Goal: Book appointment/travel/reservation

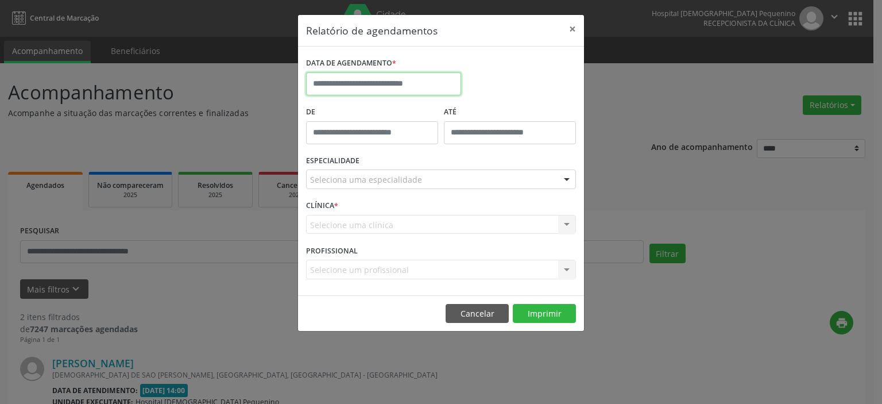
click at [421, 90] on input "text" at bounding box center [383, 83] width 155 height 23
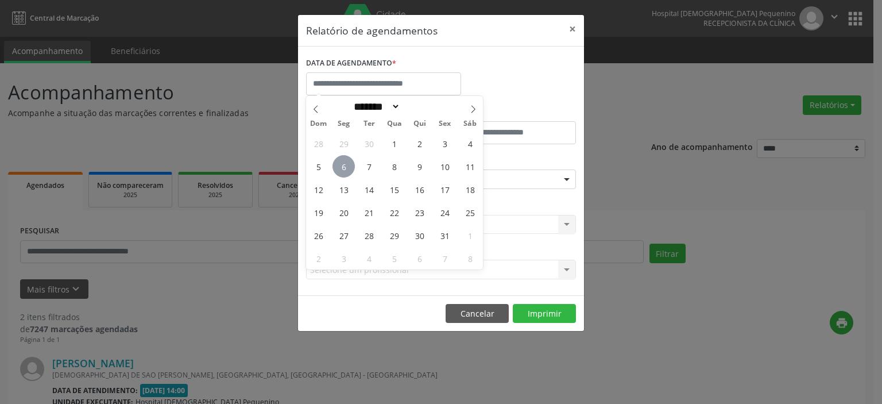
click at [340, 166] on span "6" at bounding box center [343, 166] width 22 height 22
type input "**********"
click at [340, 166] on span "6" at bounding box center [343, 166] width 22 height 22
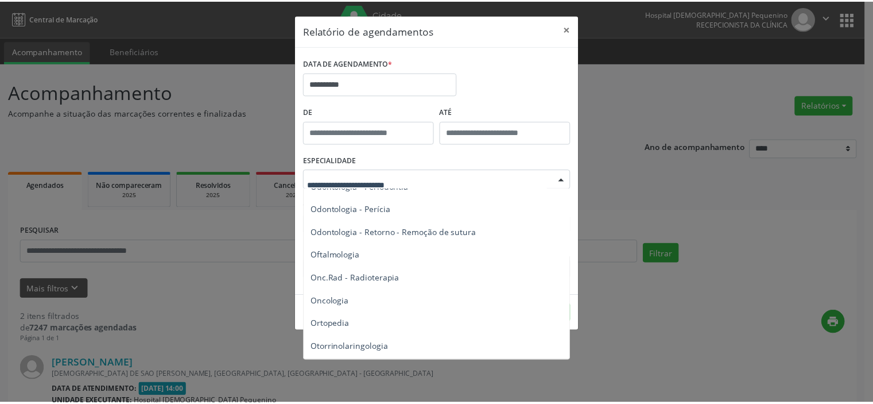
scroll to position [1607, 0]
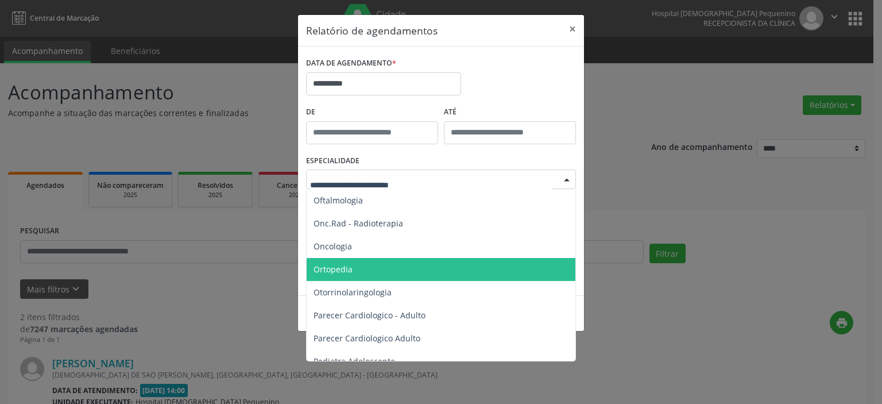
click at [414, 269] on span "Ortopedia" at bounding box center [442, 269] width 270 height 23
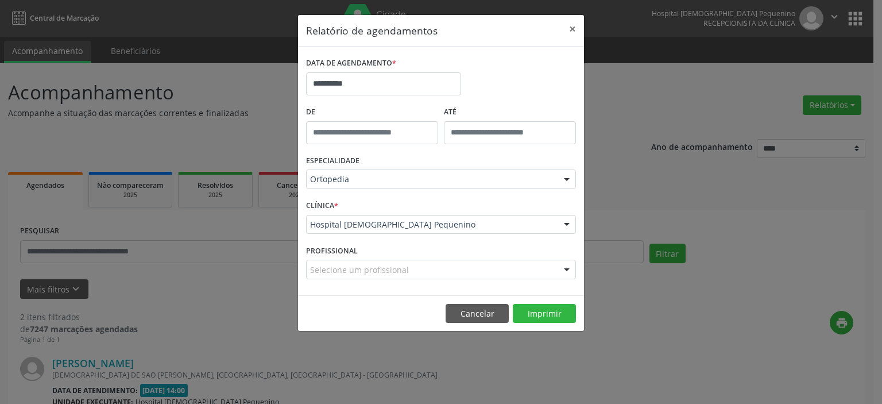
click at [413, 266] on div "Selecione um profissional" at bounding box center [441, 269] width 270 height 20
click at [437, 272] on input "text" at bounding box center [431, 274] width 242 height 23
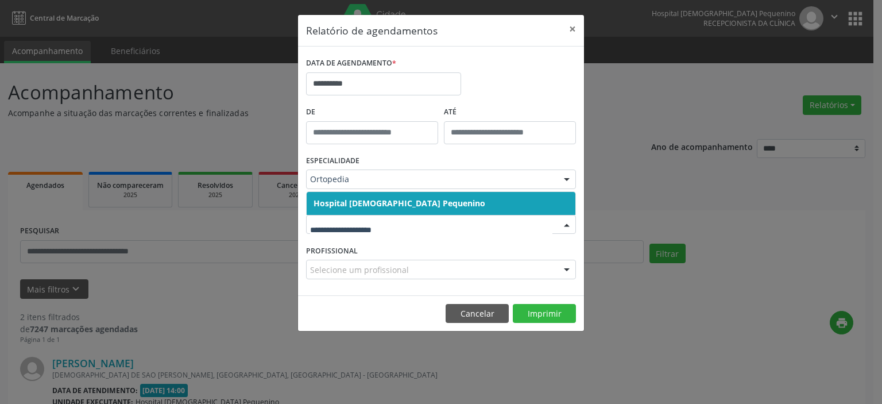
click at [448, 207] on span "Hospital [DEMOGRAPHIC_DATA] Pequenino" at bounding box center [441, 203] width 269 height 23
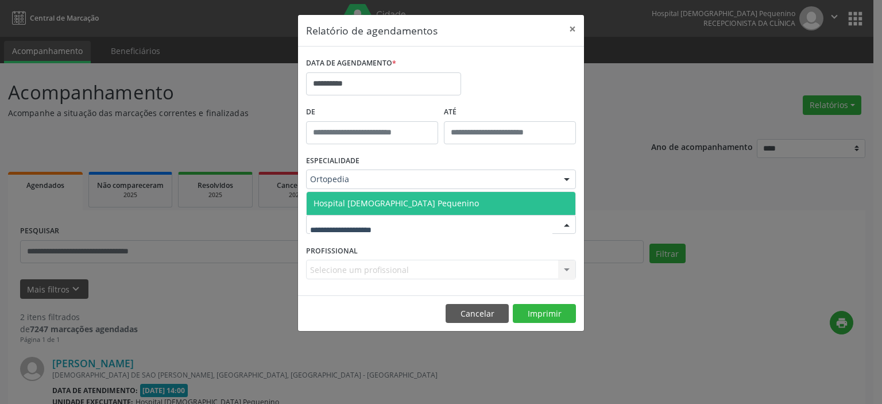
click at [436, 224] on div at bounding box center [441, 225] width 270 height 20
click at [436, 206] on span "Hospital [DEMOGRAPHIC_DATA] Pequenino" at bounding box center [441, 203] width 269 height 23
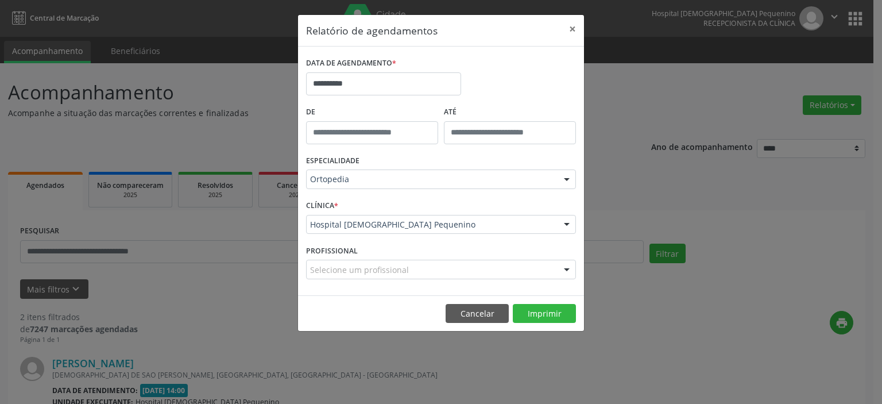
click at [420, 262] on div "Selecione um profissional" at bounding box center [441, 269] width 270 height 20
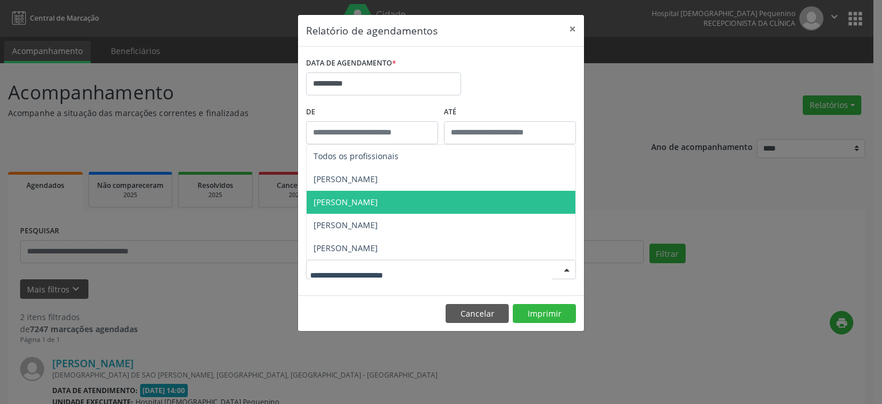
click at [378, 203] on span "[PERSON_NAME]" at bounding box center [345, 201] width 64 height 11
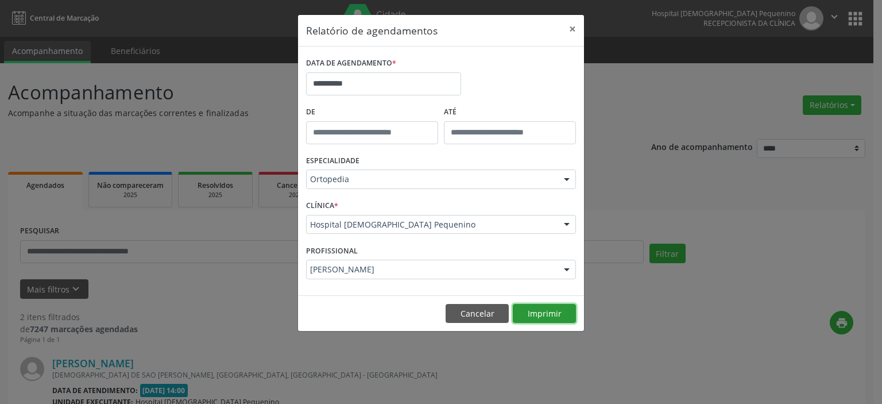
click at [545, 312] on button "Imprimir" at bounding box center [544, 314] width 63 height 20
click at [576, 26] on button "×" at bounding box center [572, 29] width 23 height 28
